Goal: Task Accomplishment & Management: Manage account settings

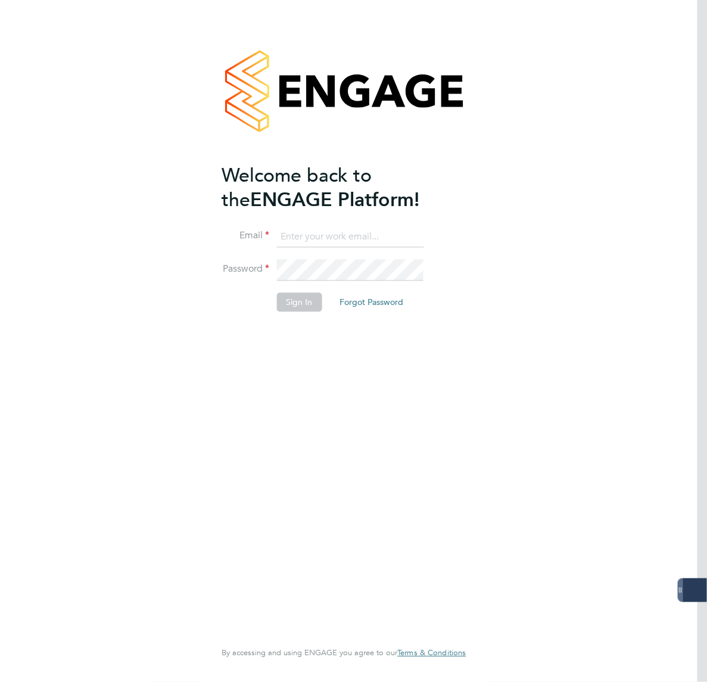
type input "lee.mcmillan@servicecare.org.uk"
click at [302, 303] on button "Sign In" at bounding box center [299, 302] width 45 height 19
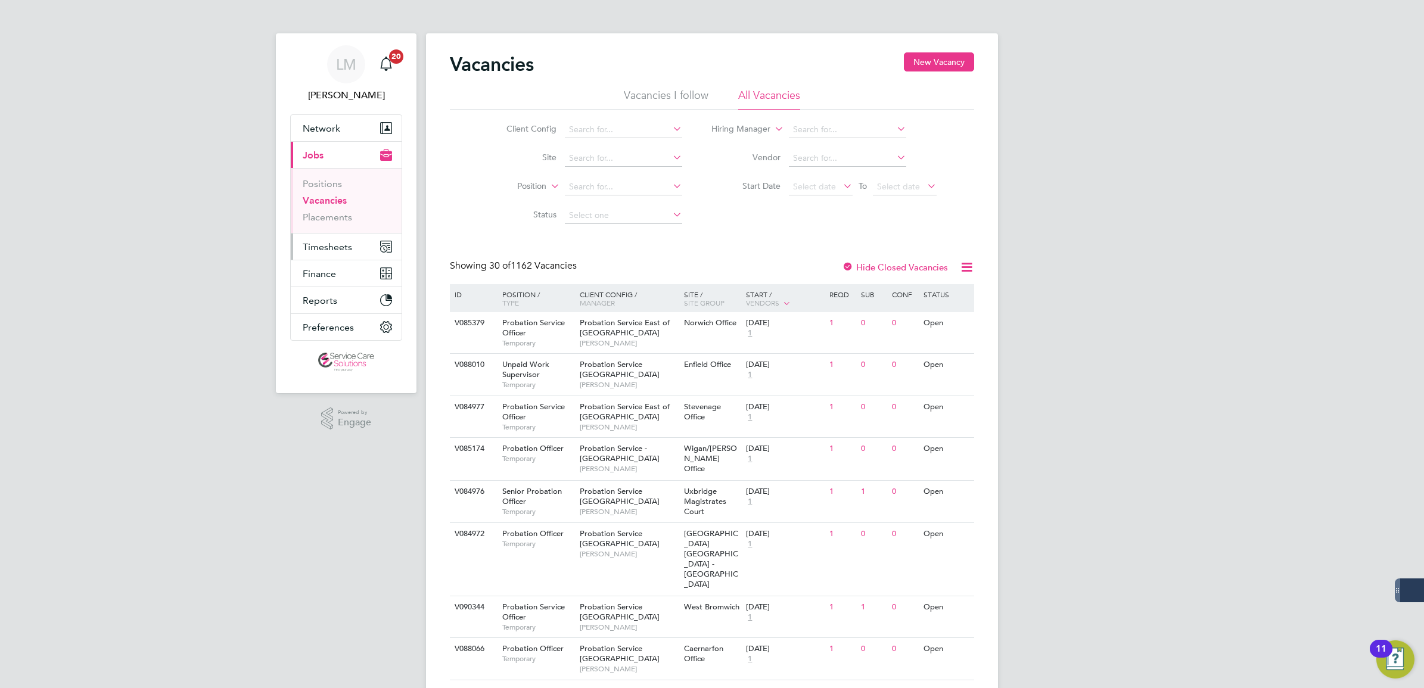
click at [337, 237] on button "Timesheets" at bounding box center [346, 247] width 111 height 26
click at [338, 207] on link "Timesheets" at bounding box center [327, 210] width 49 height 11
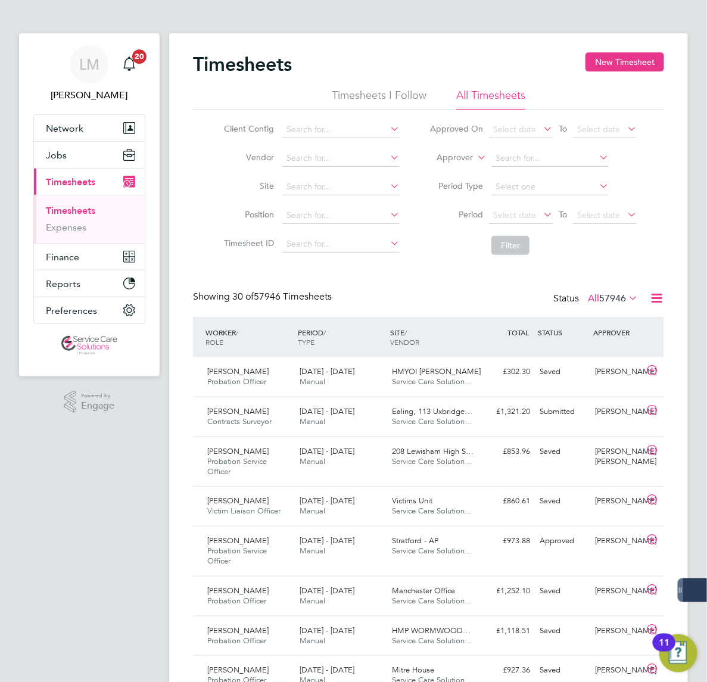
click at [600, 296] on span "57946" at bounding box center [613, 299] width 27 height 12
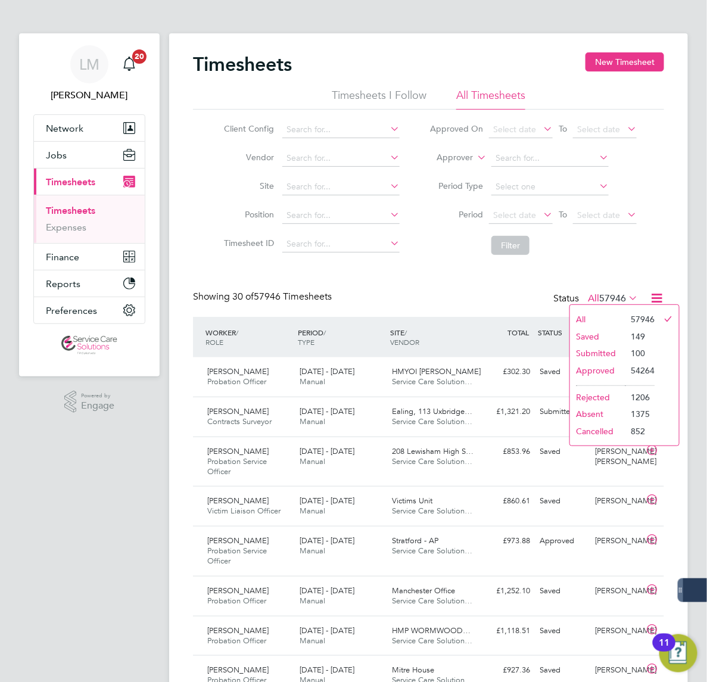
click at [570, 355] on li "Submitted" at bounding box center [597, 353] width 55 height 17
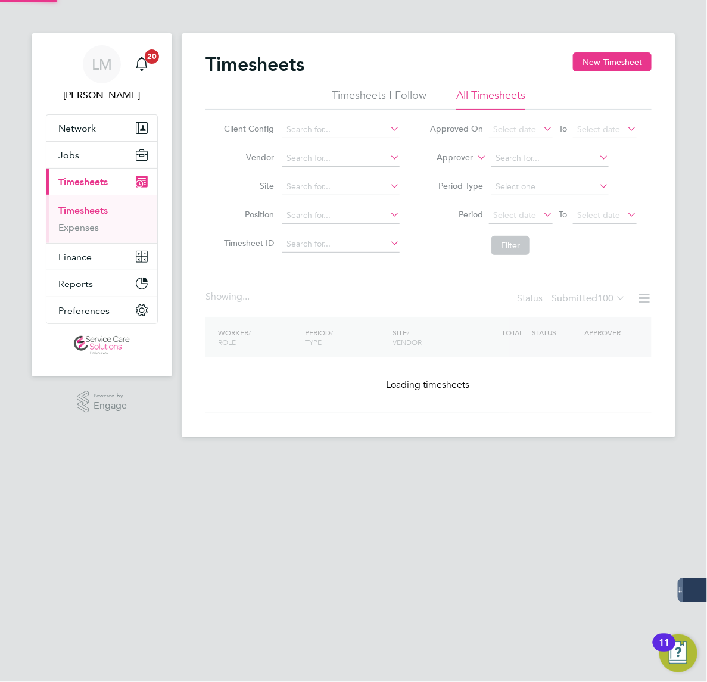
click at [332, 97] on li "Timesheets I Follow" at bounding box center [379, 98] width 95 height 21
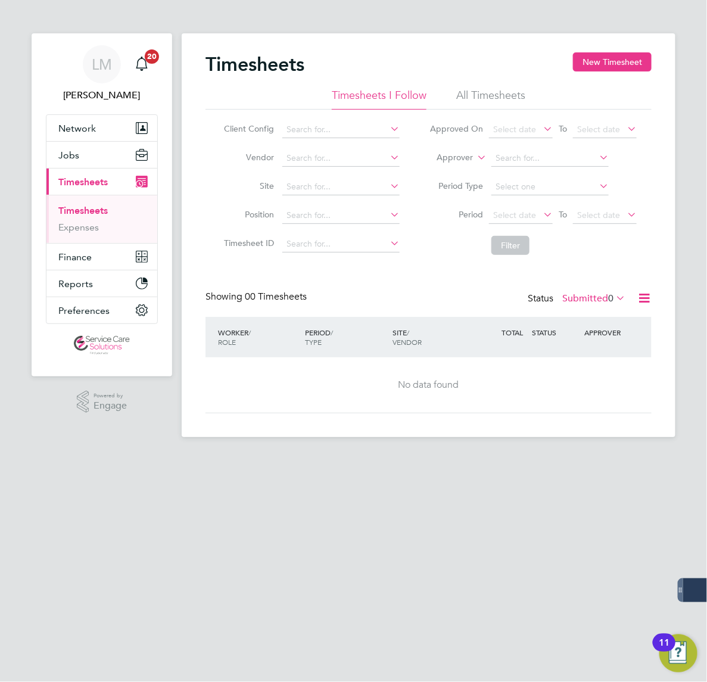
click at [608, 299] on span "0" at bounding box center [610, 299] width 5 height 12
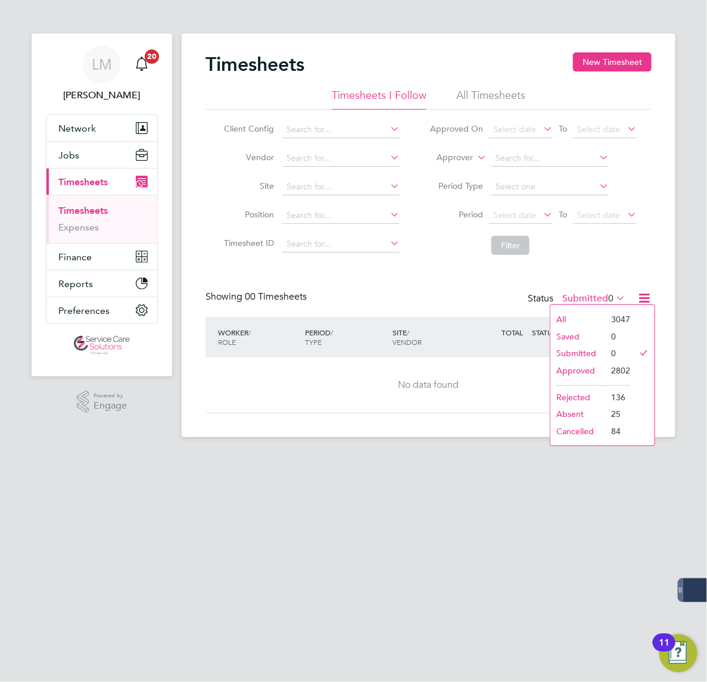
click at [456, 91] on li "All Timesheets" at bounding box center [490, 98] width 69 height 21
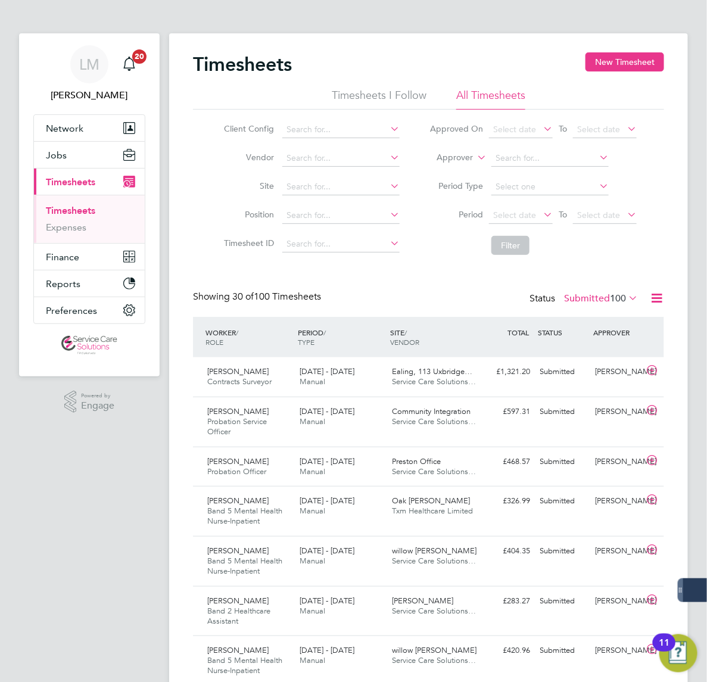
click at [317, 85] on div "Timesheets New Timesheet" at bounding box center [428, 70] width 471 height 36
click at [300, 82] on div "Timesheets New Timesheet" at bounding box center [428, 70] width 471 height 36
click at [333, 97] on li "Timesheets I Follow" at bounding box center [379, 98] width 95 height 21
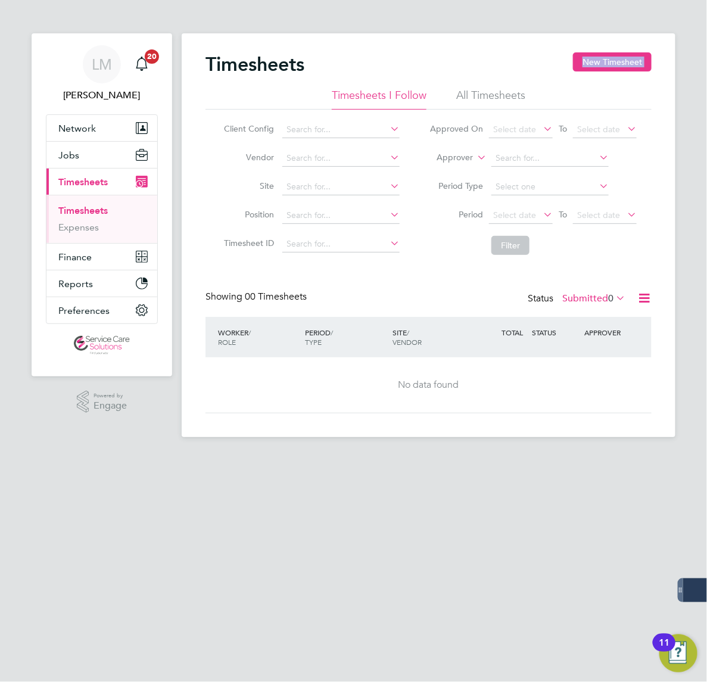
click at [608, 299] on span "0" at bounding box center [610, 299] width 5 height 12
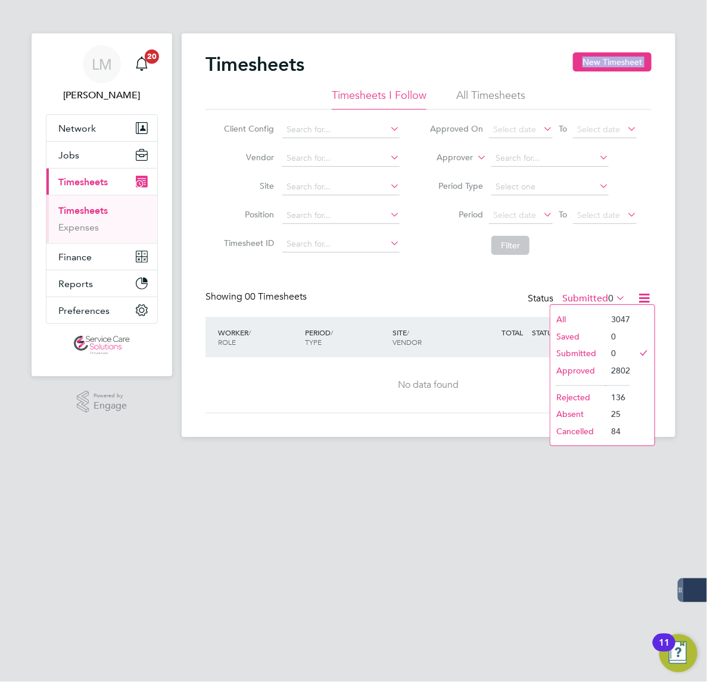
click at [551, 317] on li "All" at bounding box center [578, 319] width 55 height 17
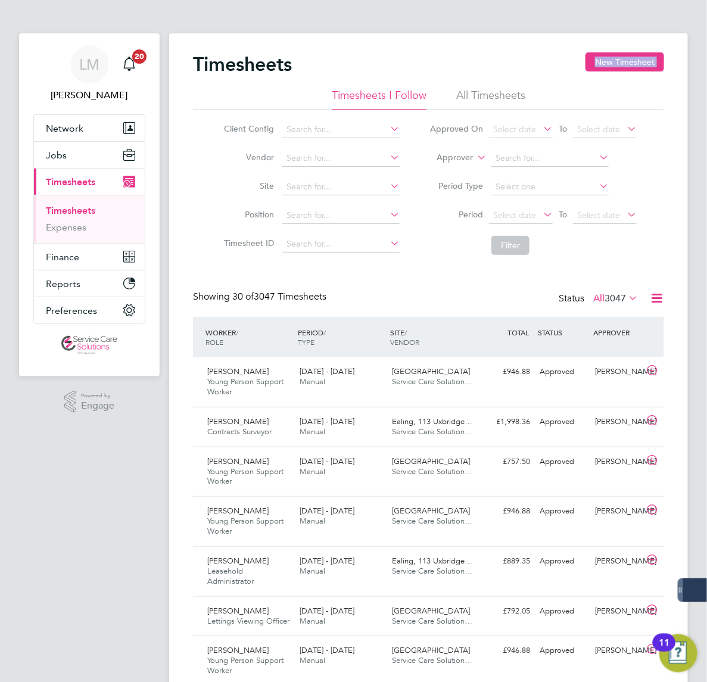
click at [420, 159] on label "Approver" at bounding box center [447, 158] width 54 height 12
click at [417, 173] on li "Worker" at bounding box center [446, 171] width 59 height 15
click at [492, 159] on input at bounding box center [550, 158] width 117 height 17
click at [493, 167] on li "Kimberley Barana" at bounding box center [552, 174] width 119 height 16
type input "[PERSON_NAME]"
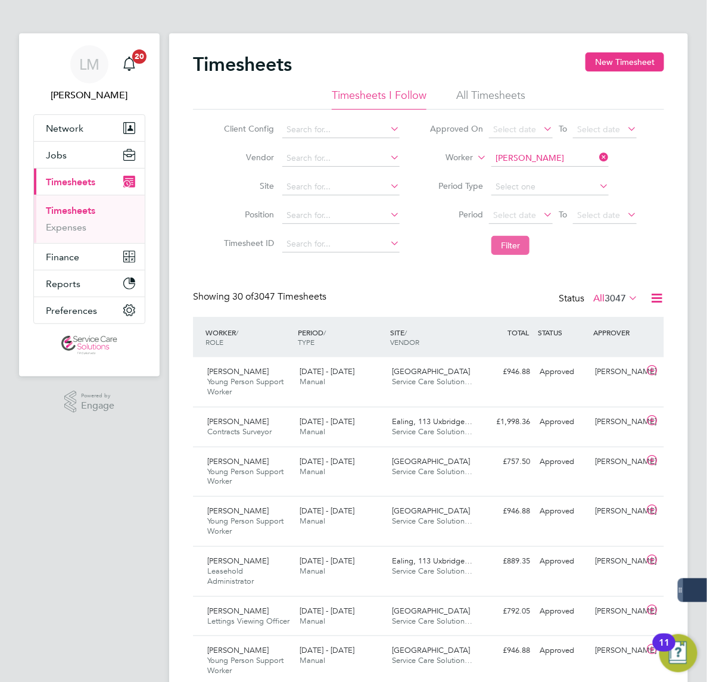
click at [492, 251] on button "Filter" at bounding box center [511, 245] width 38 height 19
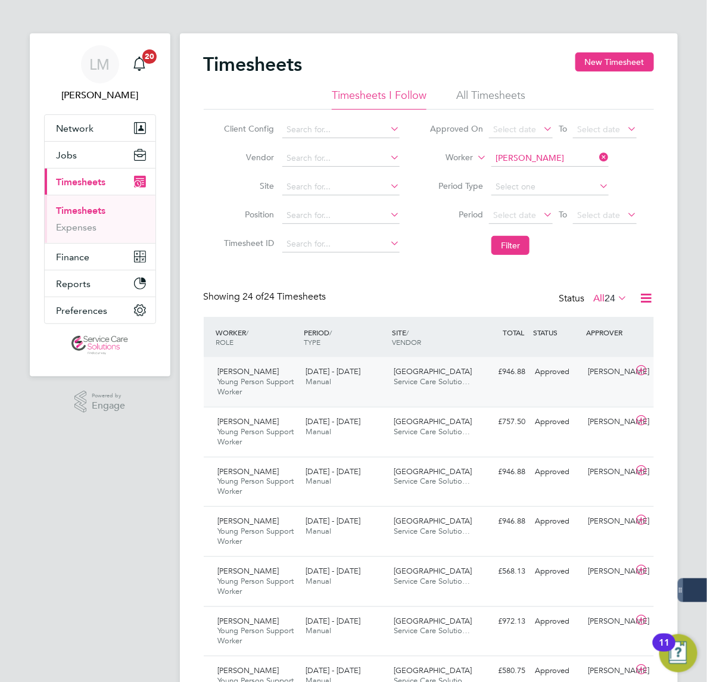
click at [395, 383] on span "Service Care Solutio…" at bounding box center [433, 382] width 76 height 10
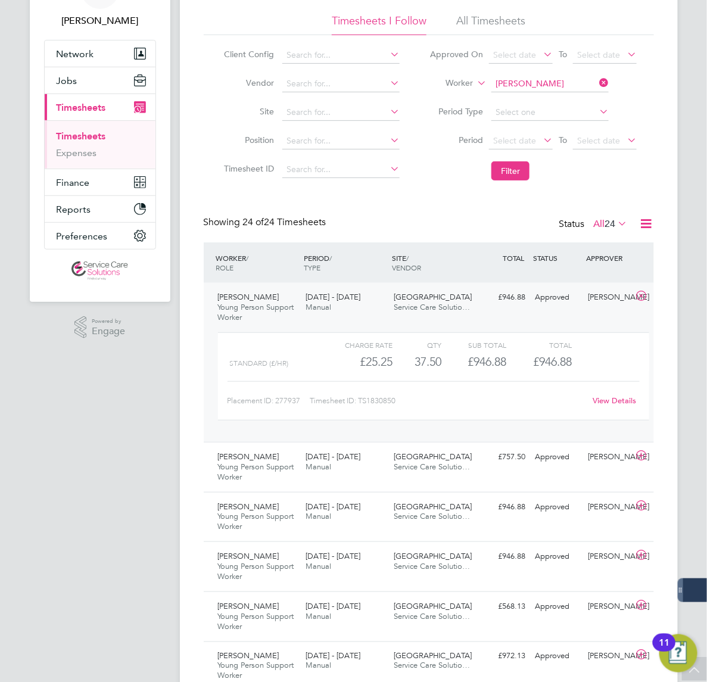
click at [593, 398] on link "View Details" at bounding box center [615, 401] width 44 height 10
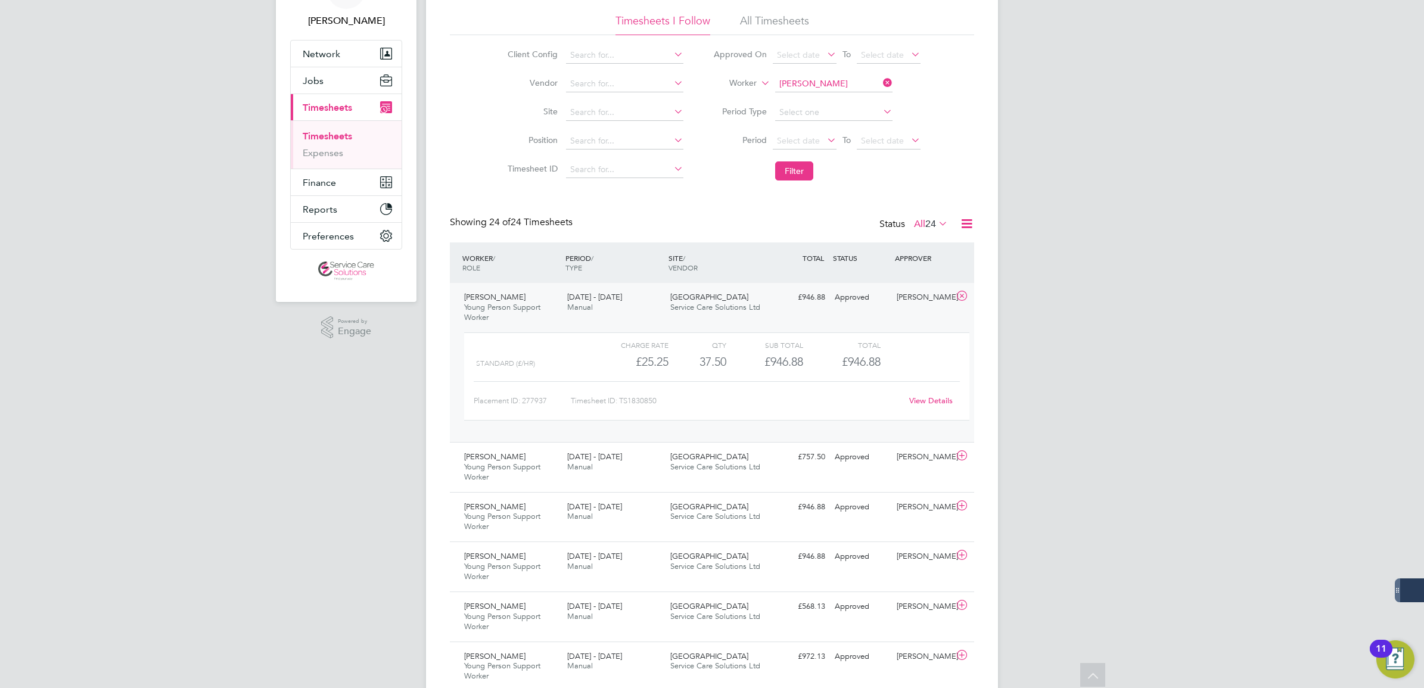
scroll to position [6, 6]
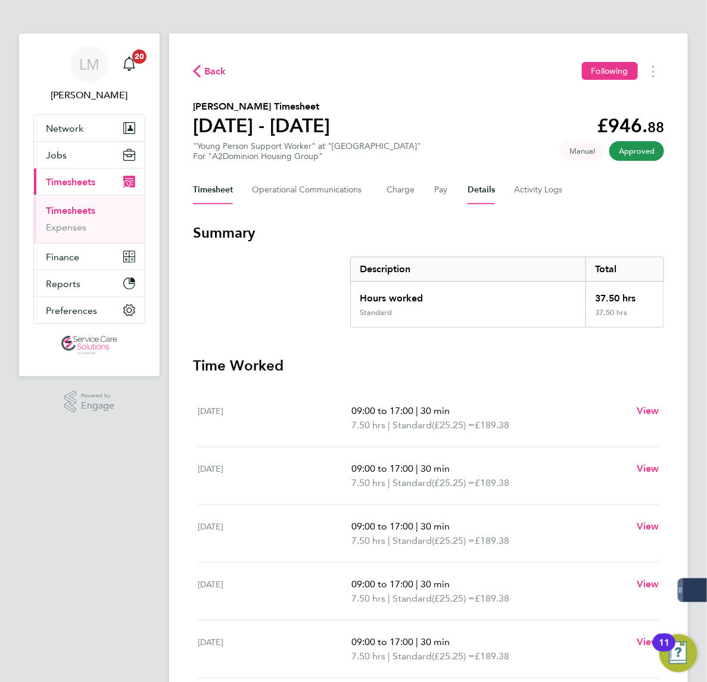
click at [468, 191] on button "Details" at bounding box center [481, 190] width 27 height 29
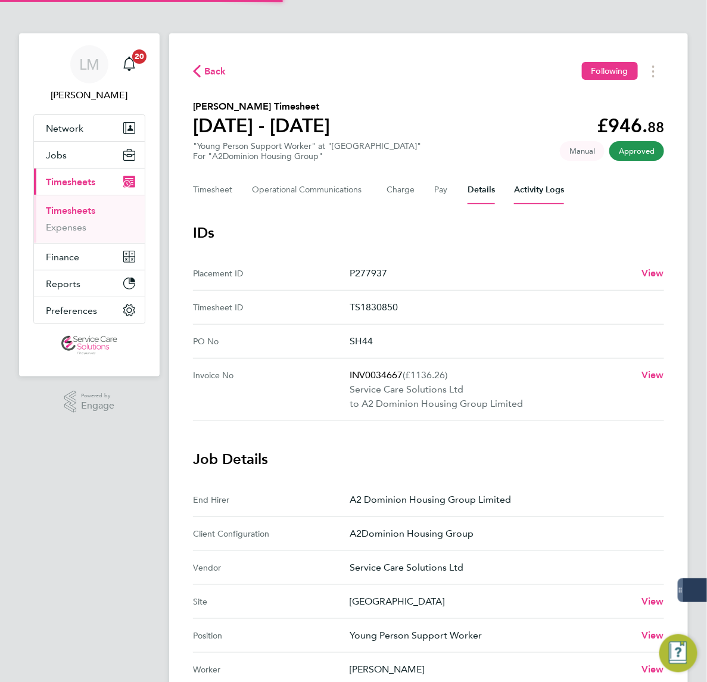
click at [514, 190] on Logs-tab "Activity Logs" at bounding box center [539, 190] width 50 height 29
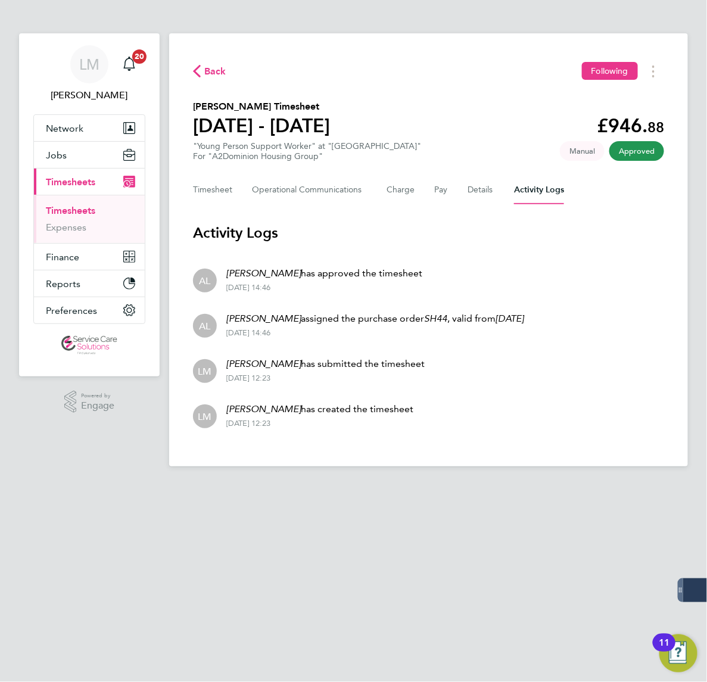
click at [462, 317] on li "AL [PERSON_NAME] assigned the purchase order SH44 , valid from [DATE] [DATE] 14…" at bounding box center [428, 324] width 471 height 45
click at [193, 186] on button "Timesheet" at bounding box center [213, 190] width 40 height 29
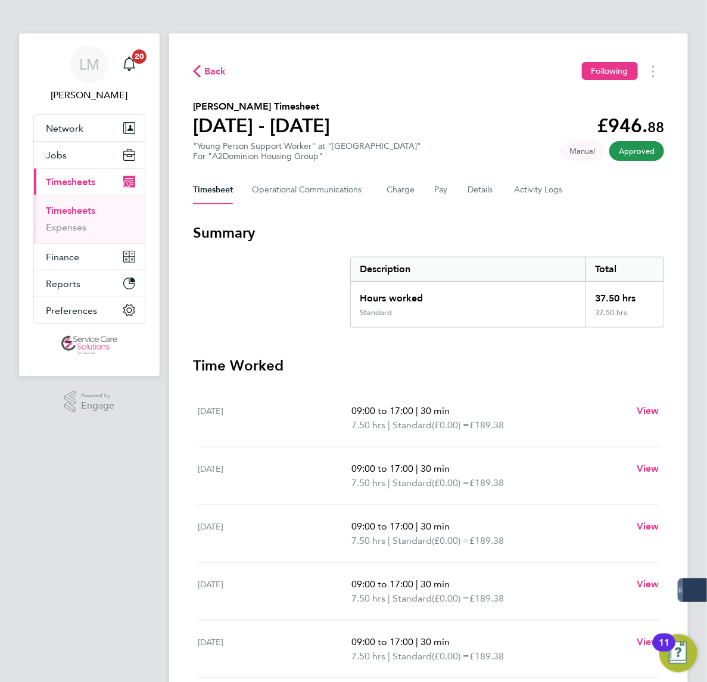
click at [204, 67] on span "Back" at bounding box center [215, 71] width 22 height 14
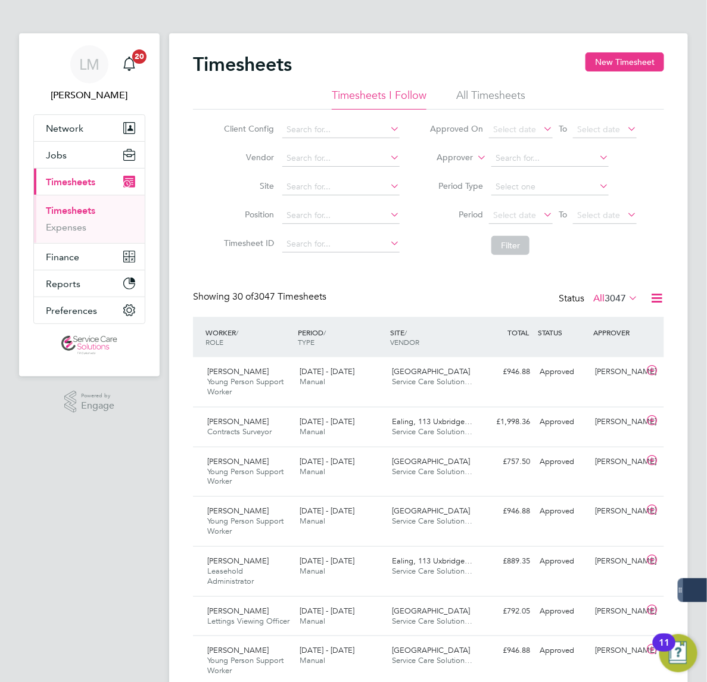
click at [46, 232] on li "Expenses" at bounding box center [90, 228] width 89 height 12
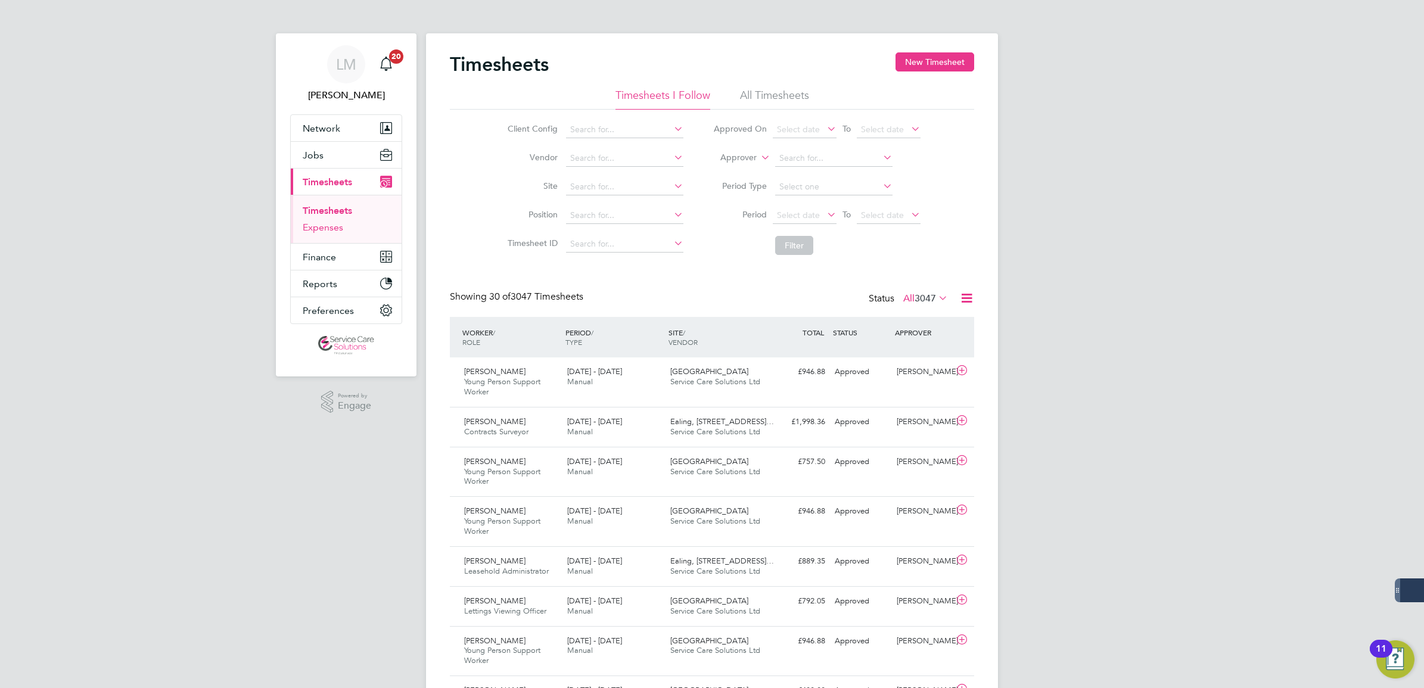
drag, startPoint x: 341, startPoint y: 228, endPoint x: 383, endPoint y: 242, distance: 44.1
click at [340, 228] on link "Expenses" at bounding box center [323, 227] width 41 height 11
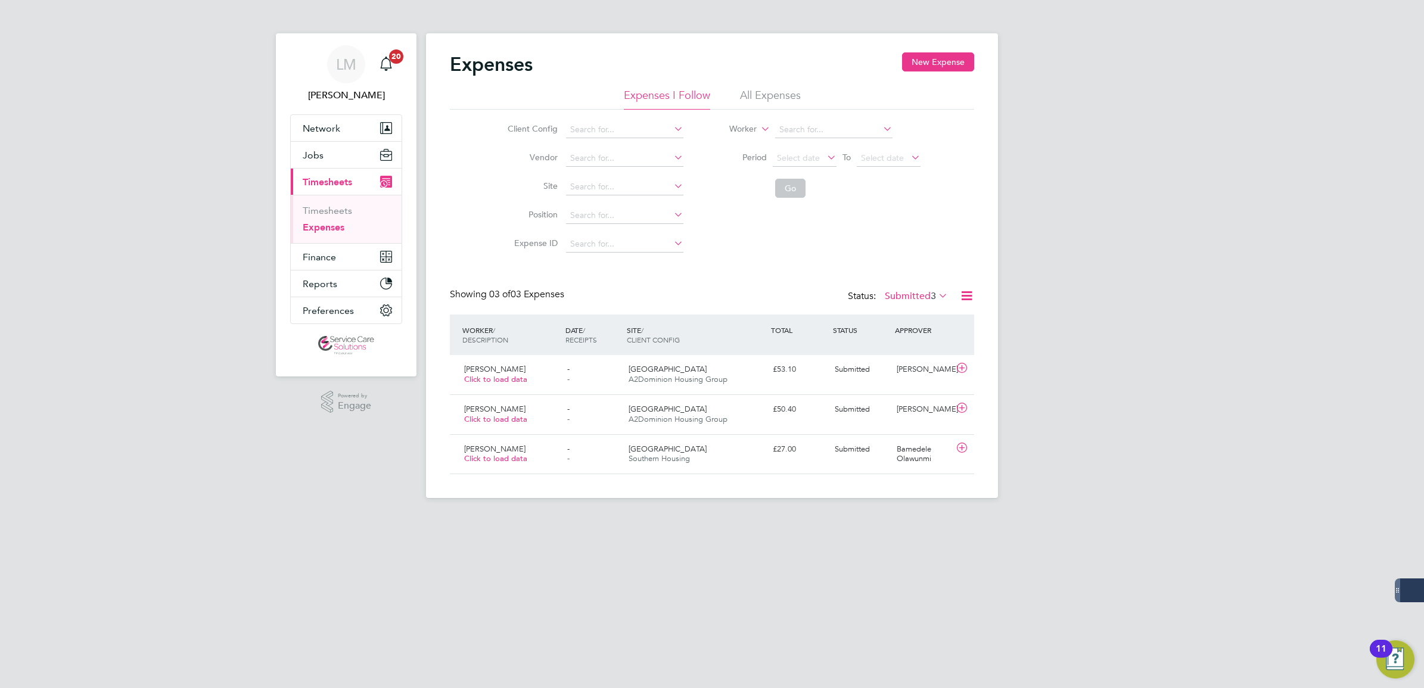
scroll to position [30, 145]
